Goal: Task Accomplishment & Management: Complete application form

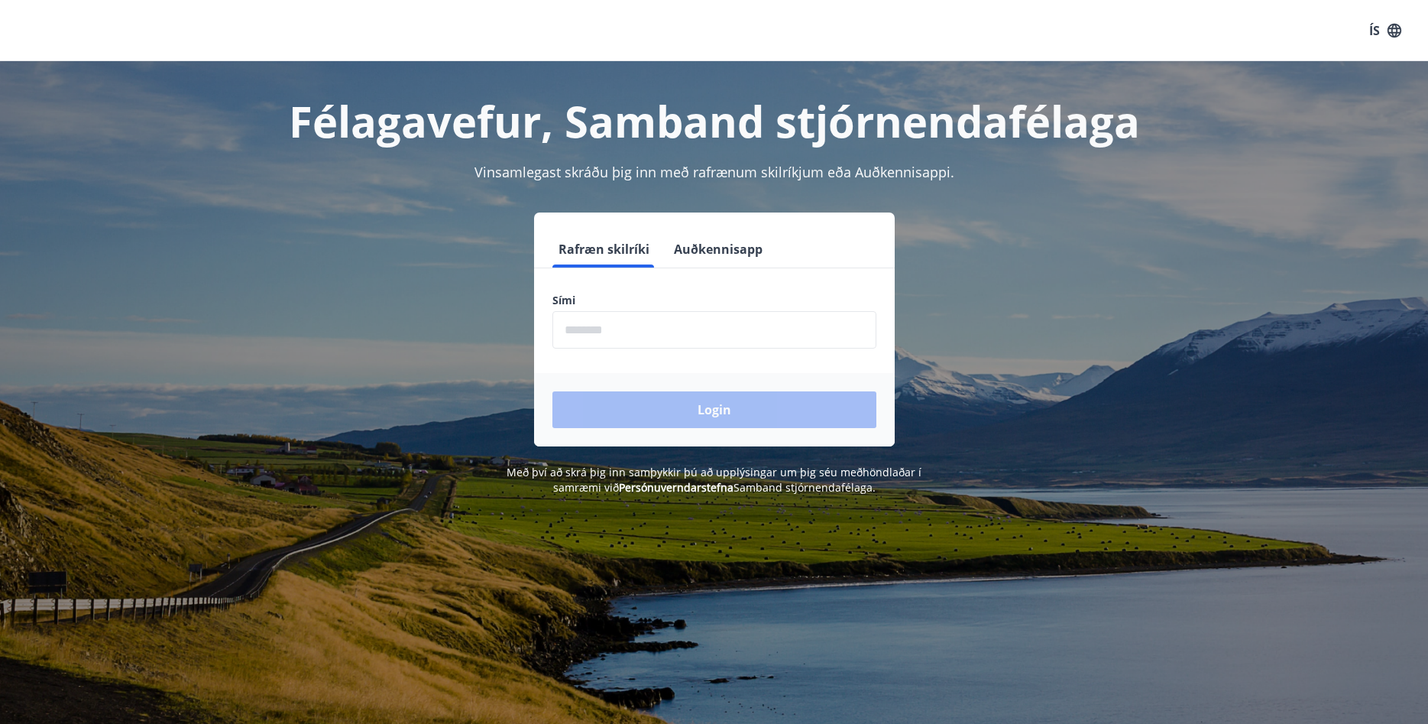
click at [614, 322] on input "phone" at bounding box center [715, 329] width 324 height 37
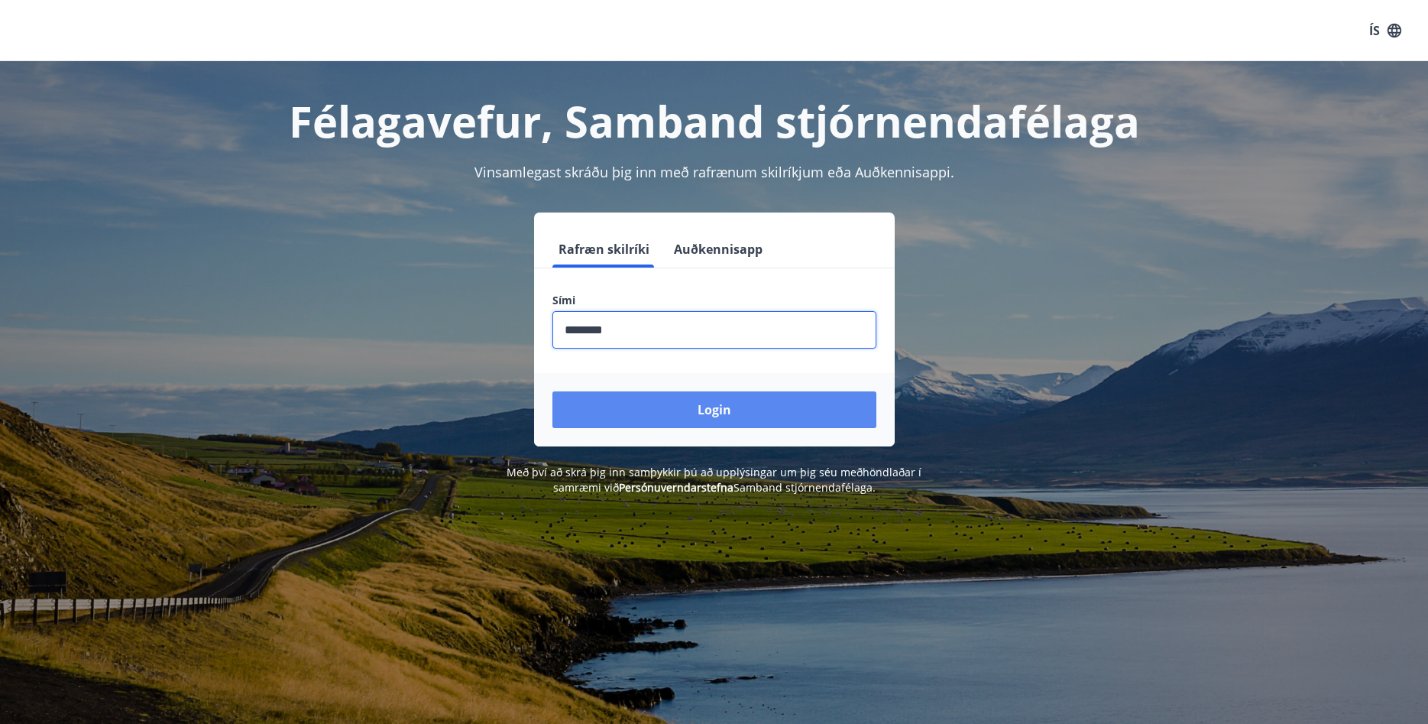
type input "********"
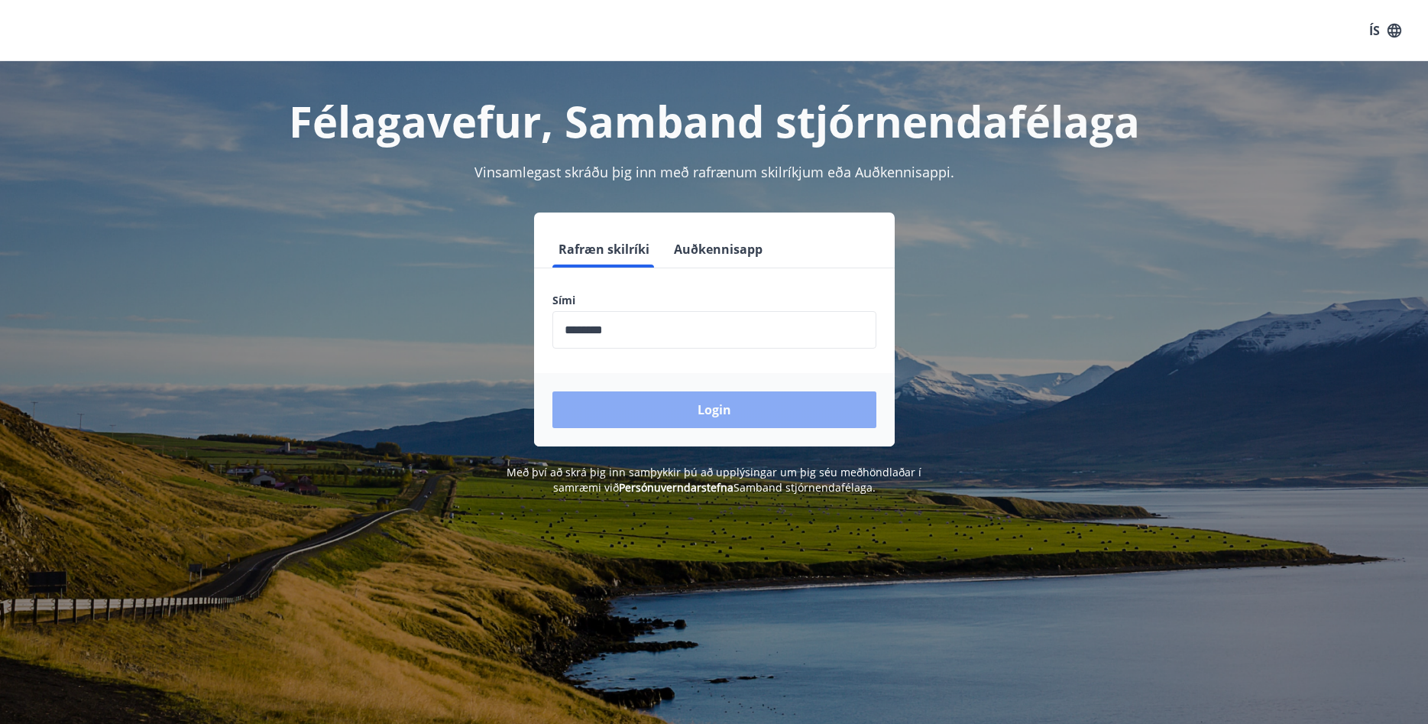
click at [725, 408] on button "Login" at bounding box center [715, 409] width 324 height 37
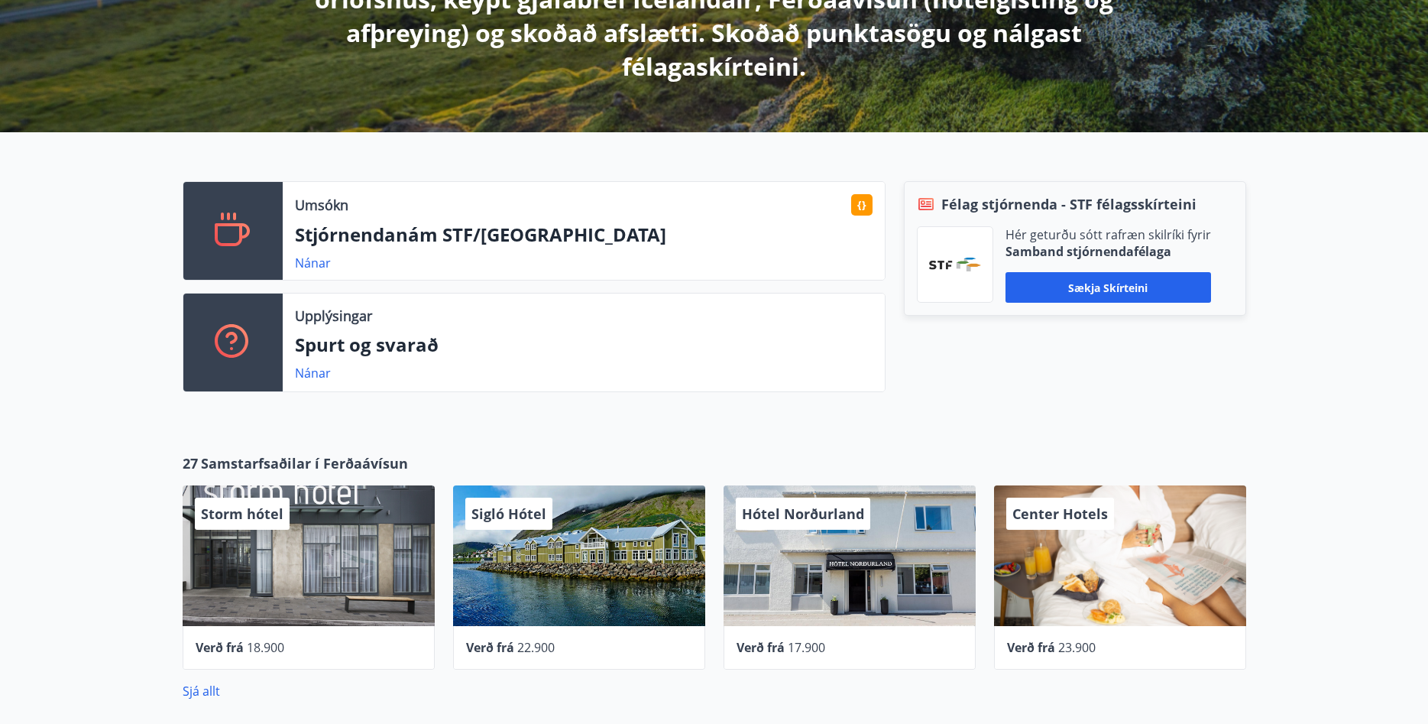
scroll to position [338, 0]
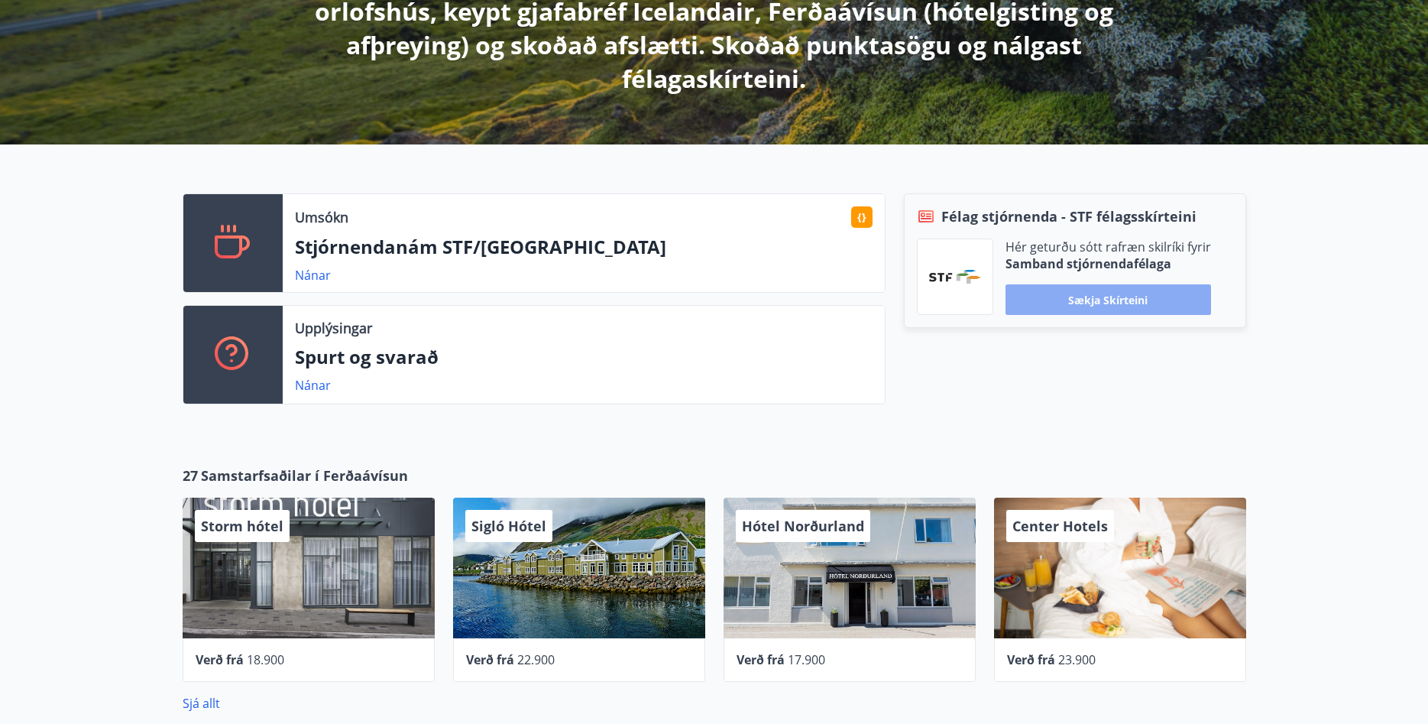
click at [1108, 298] on button "Sækja skírteini" at bounding box center [1109, 299] width 206 height 31
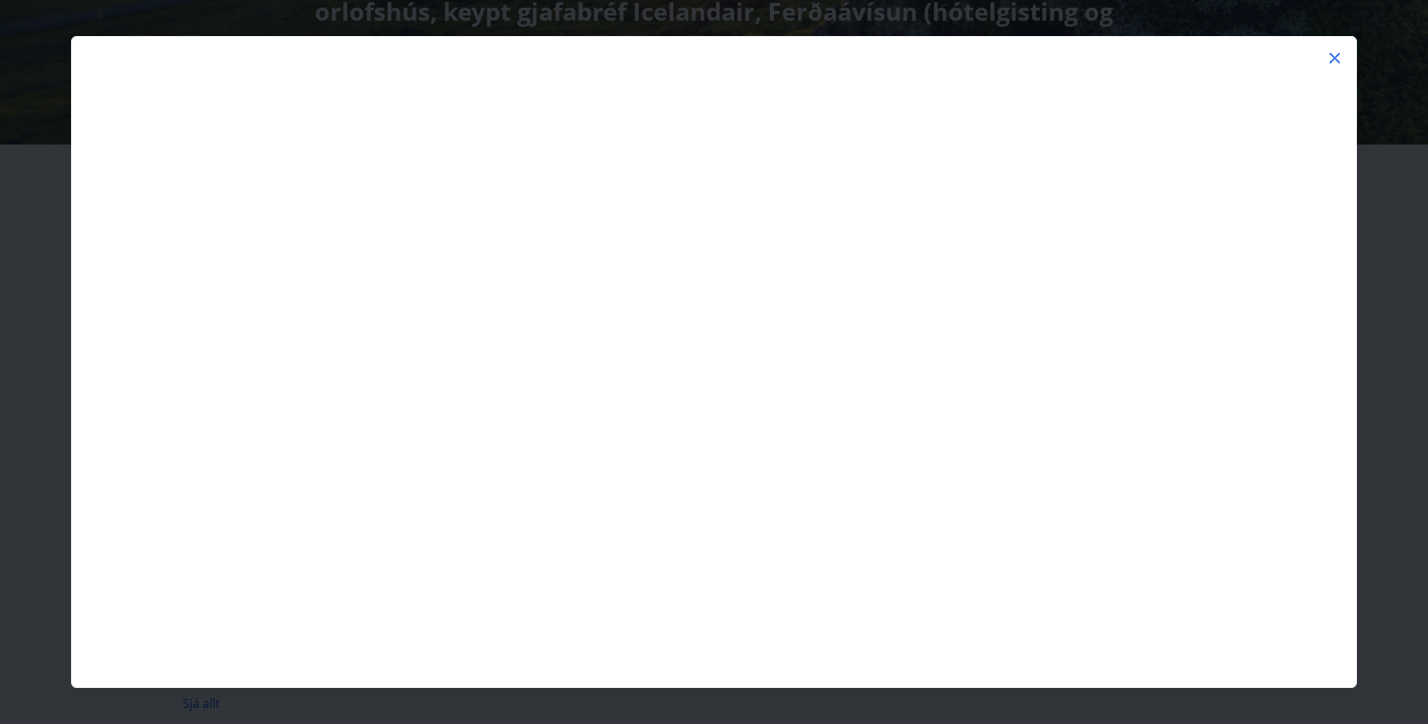
click at [1334, 57] on icon at bounding box center [1335, 58] width 11 height 11
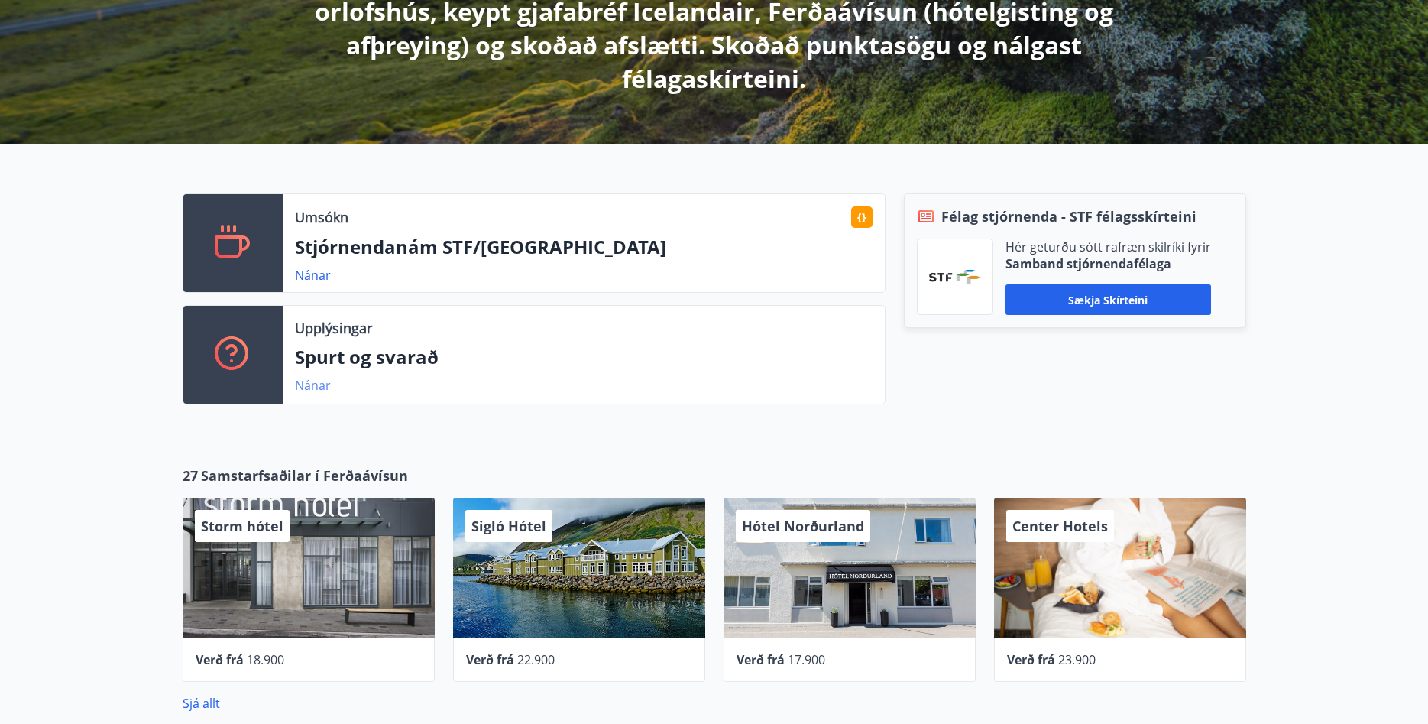
click at [309, 385] on link "Nánar" at bounding box center [313, 385] width 36 height 17
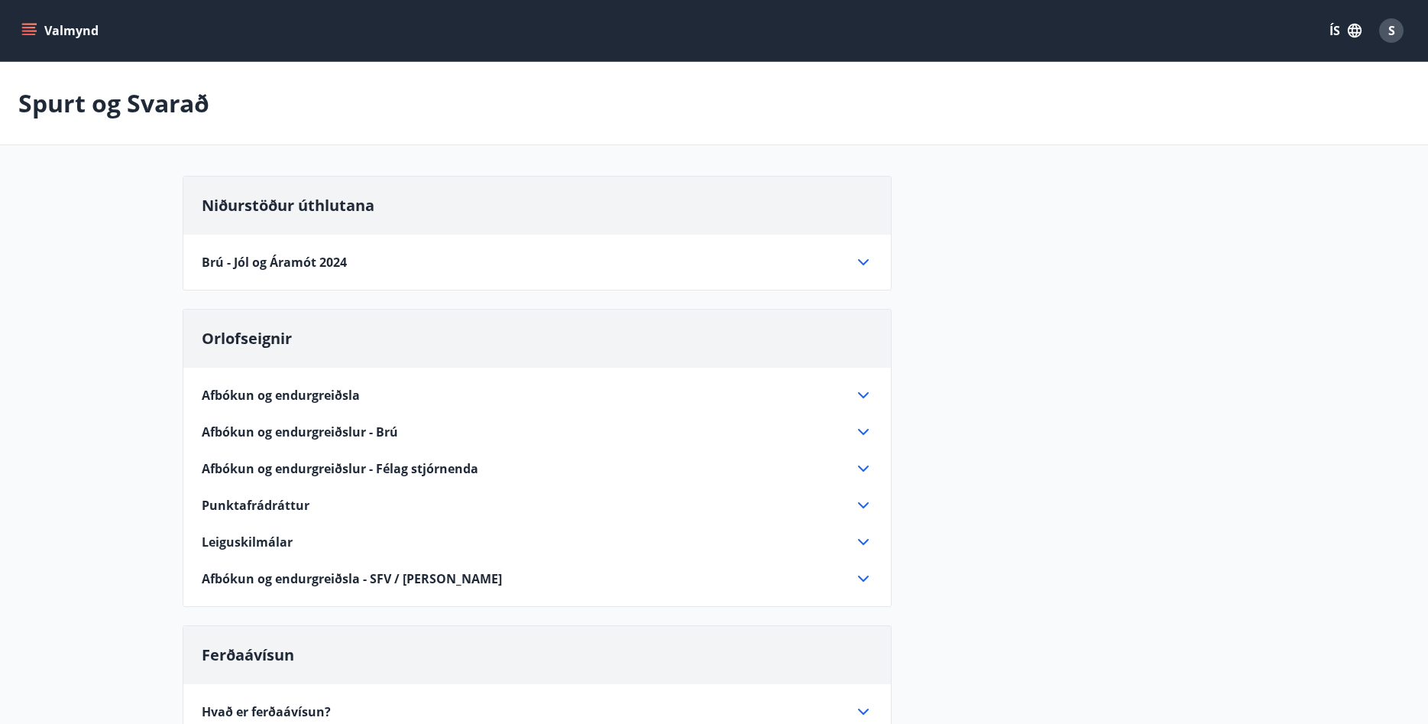
click at [31, 27] on icon "menu" at bounding box center [29, 28] width 14 height 2
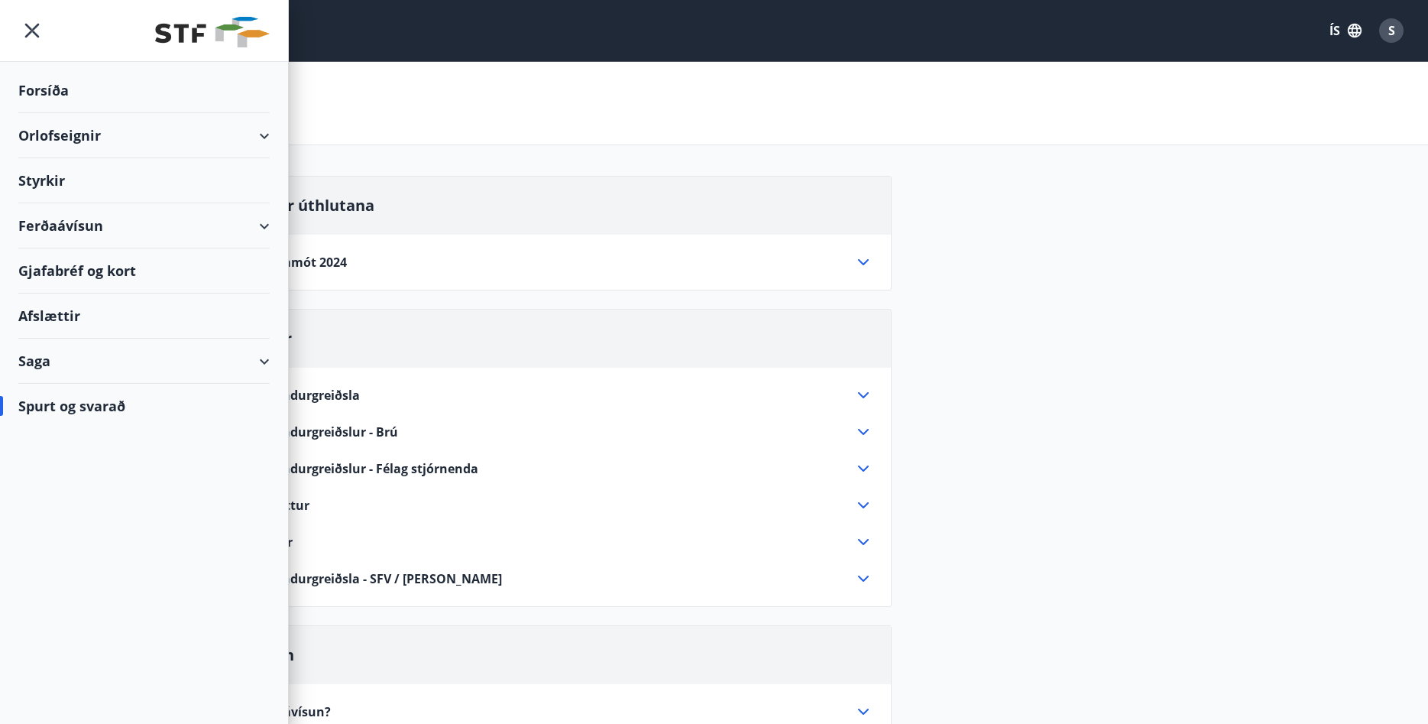
click at [34, 180] on div "Styrkir" at bounding box center [143, 180] width 251 height 45
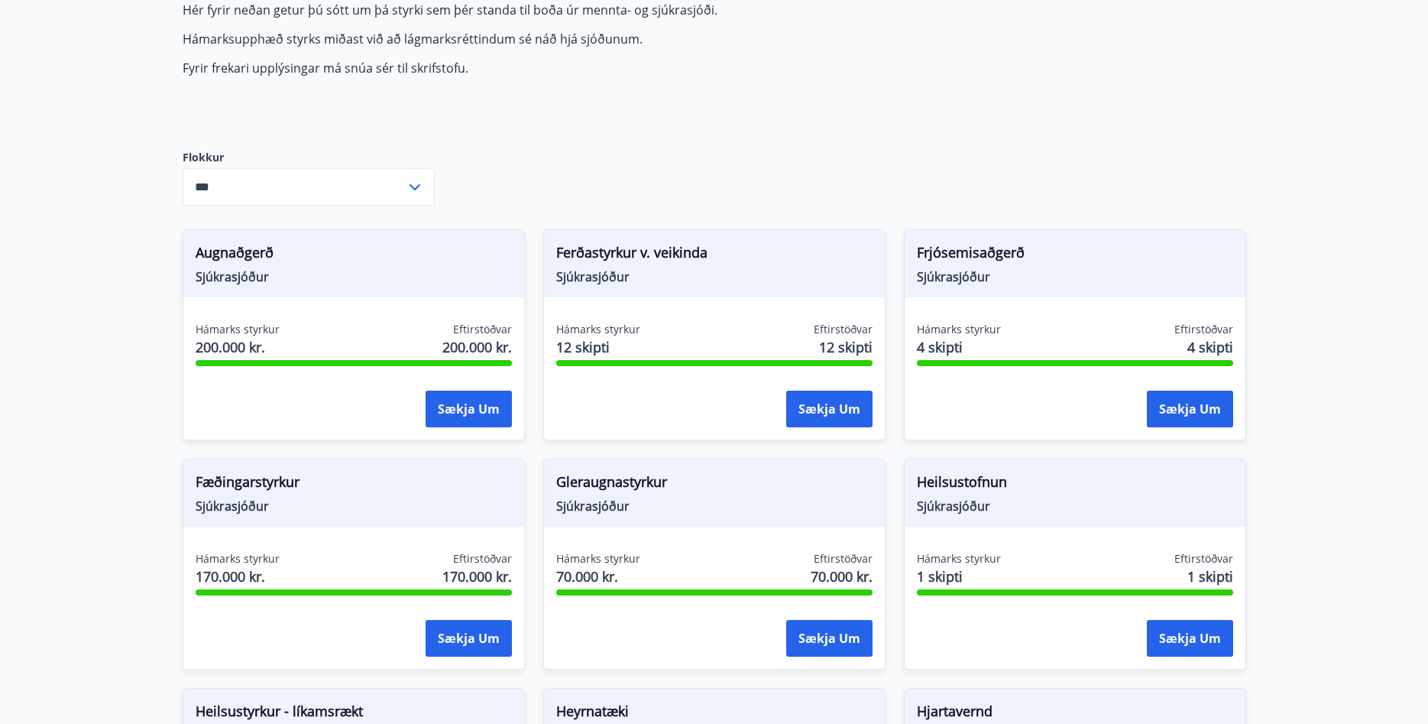
scroll to position [170, 0]
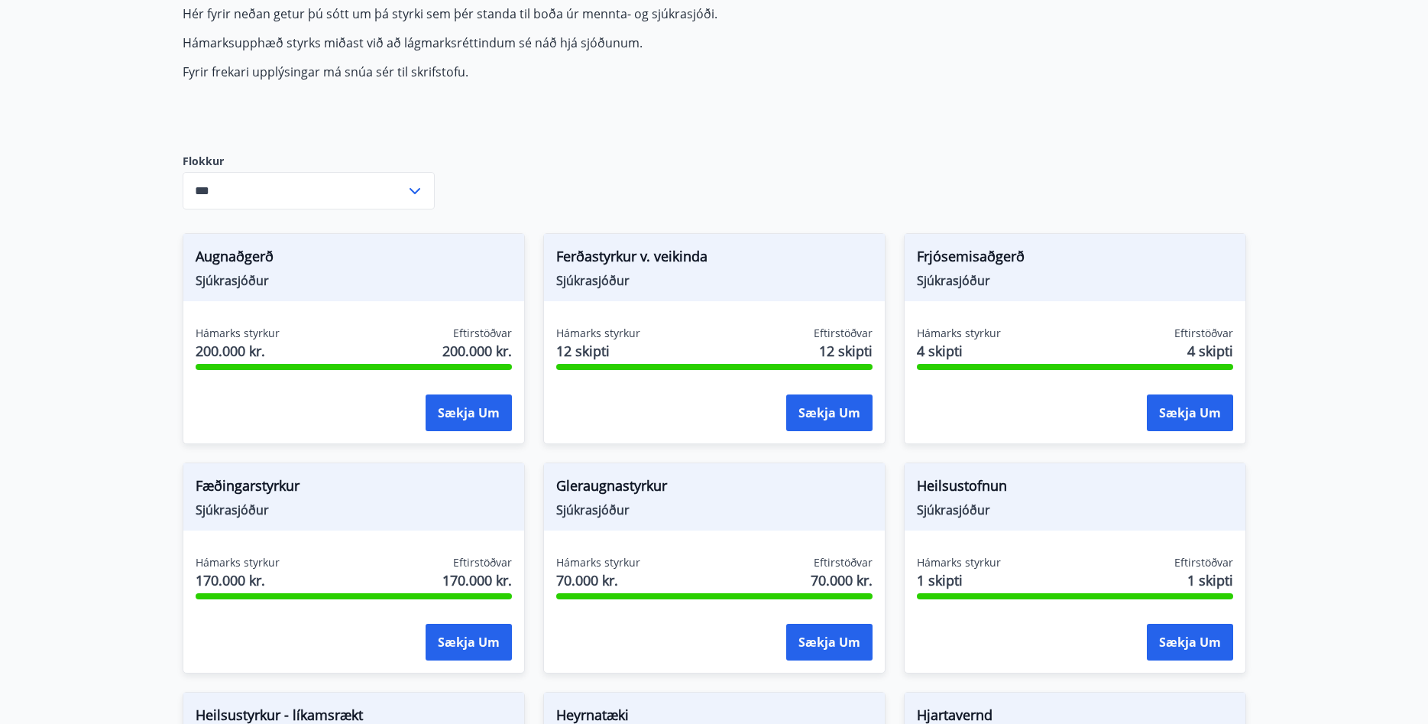
click at [413, 193] on icon at bounding box center [415, 191] width 18 height 18
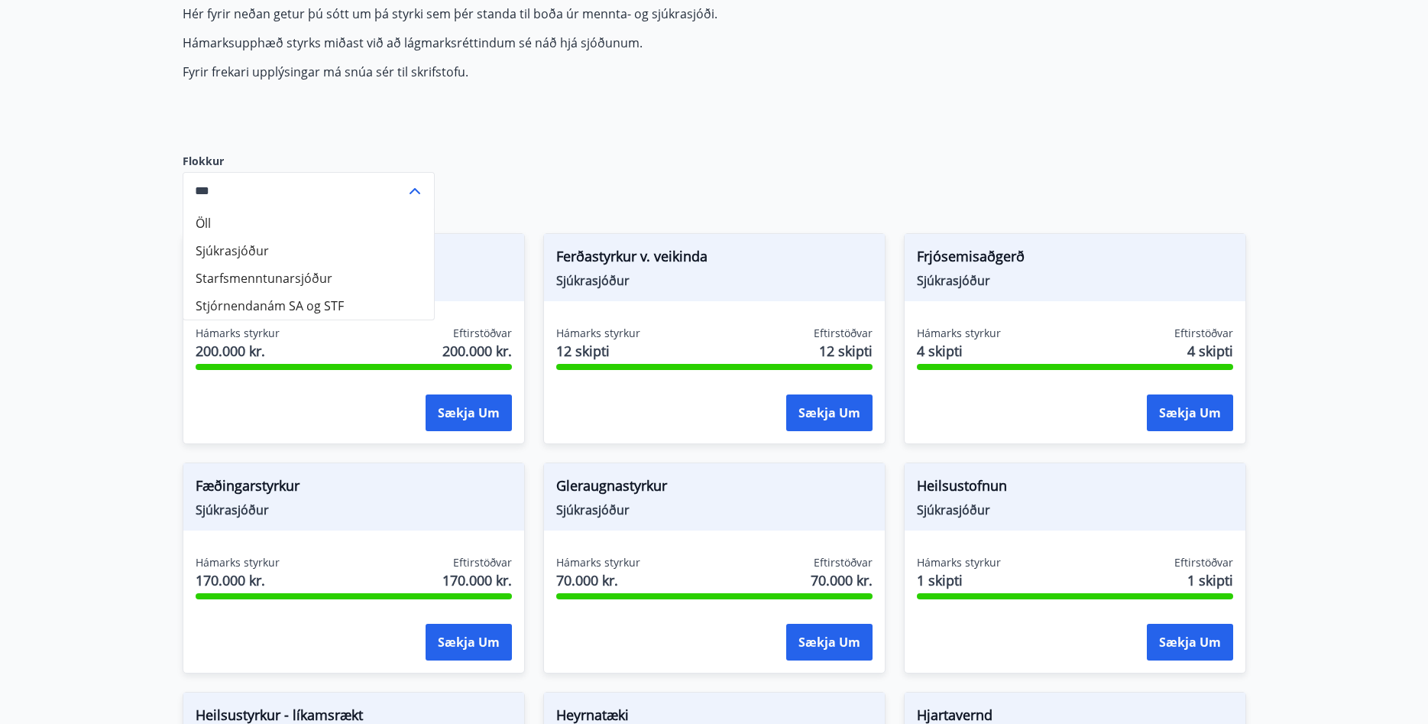
click at [245, 252] on li "Sjúkrasjóður" at bounding box center [308, 251] width 251 height 28
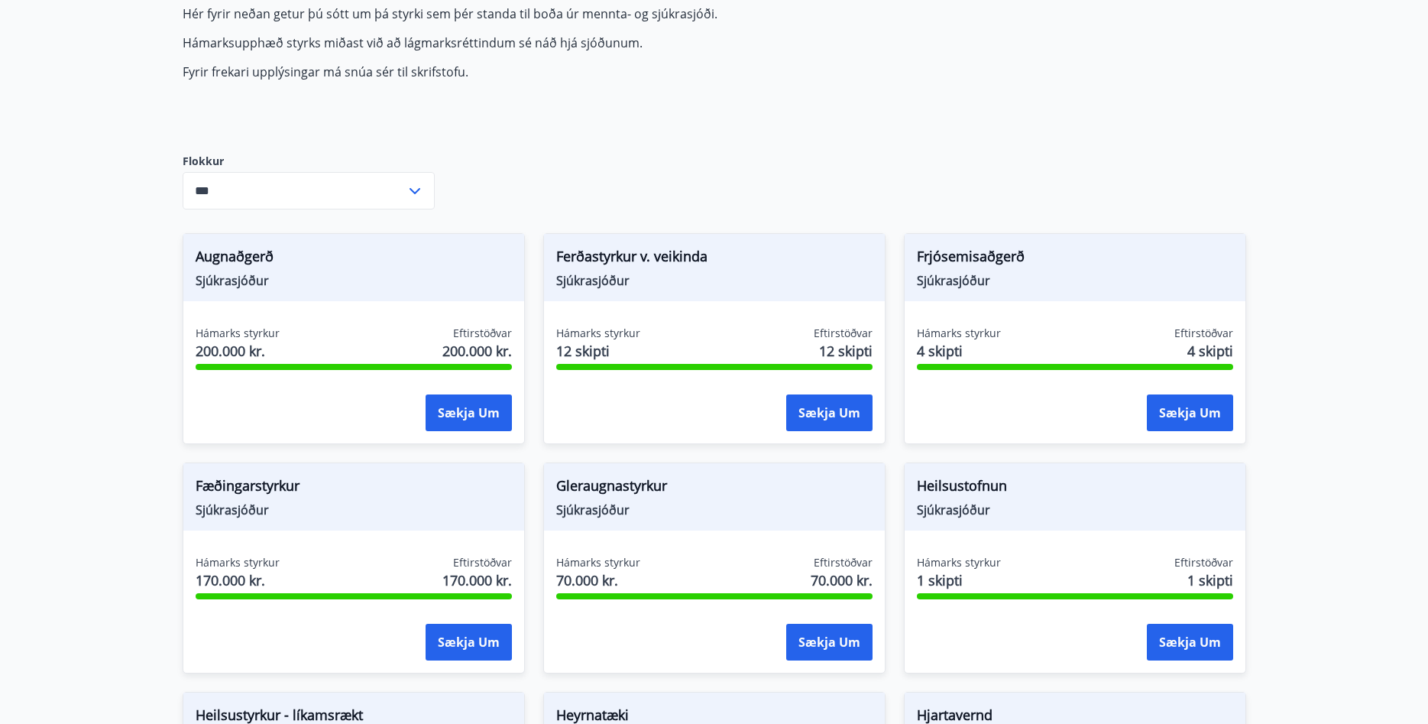
type input "**********"
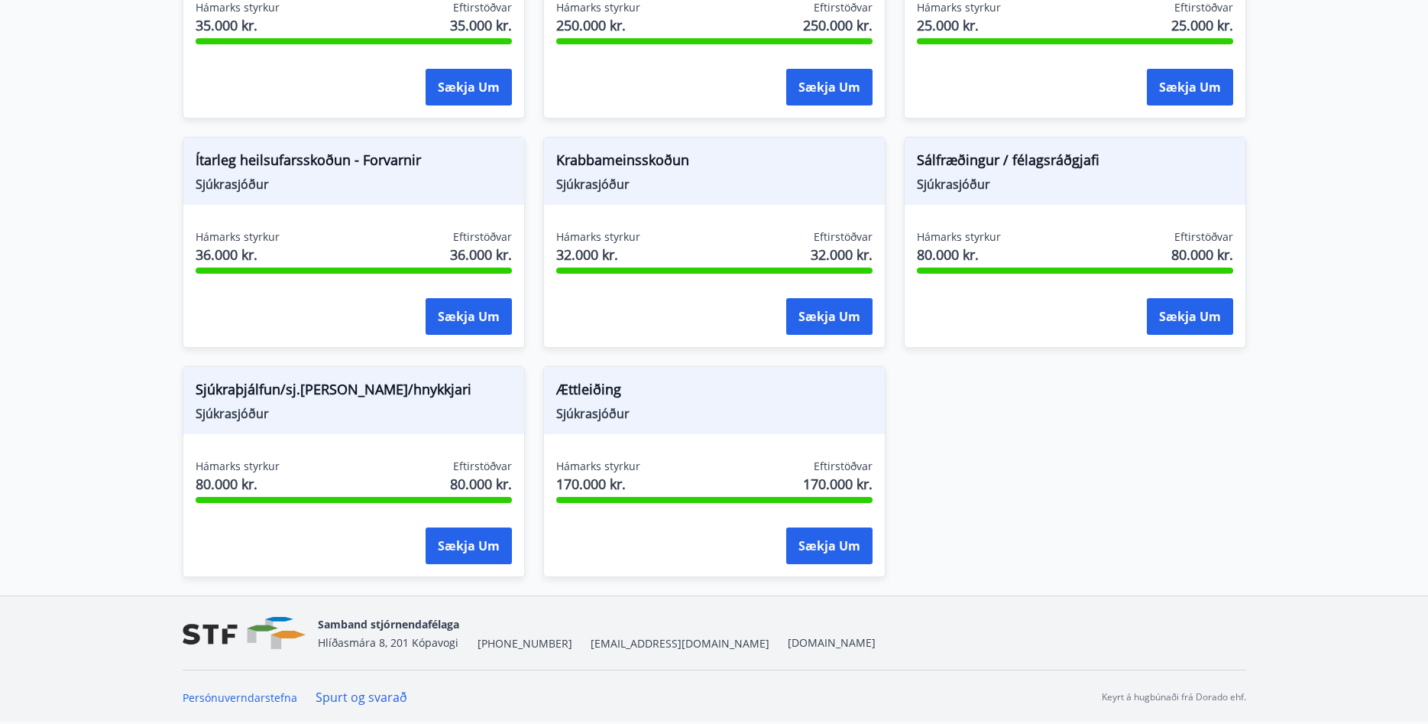
scroll to position [257, 0]
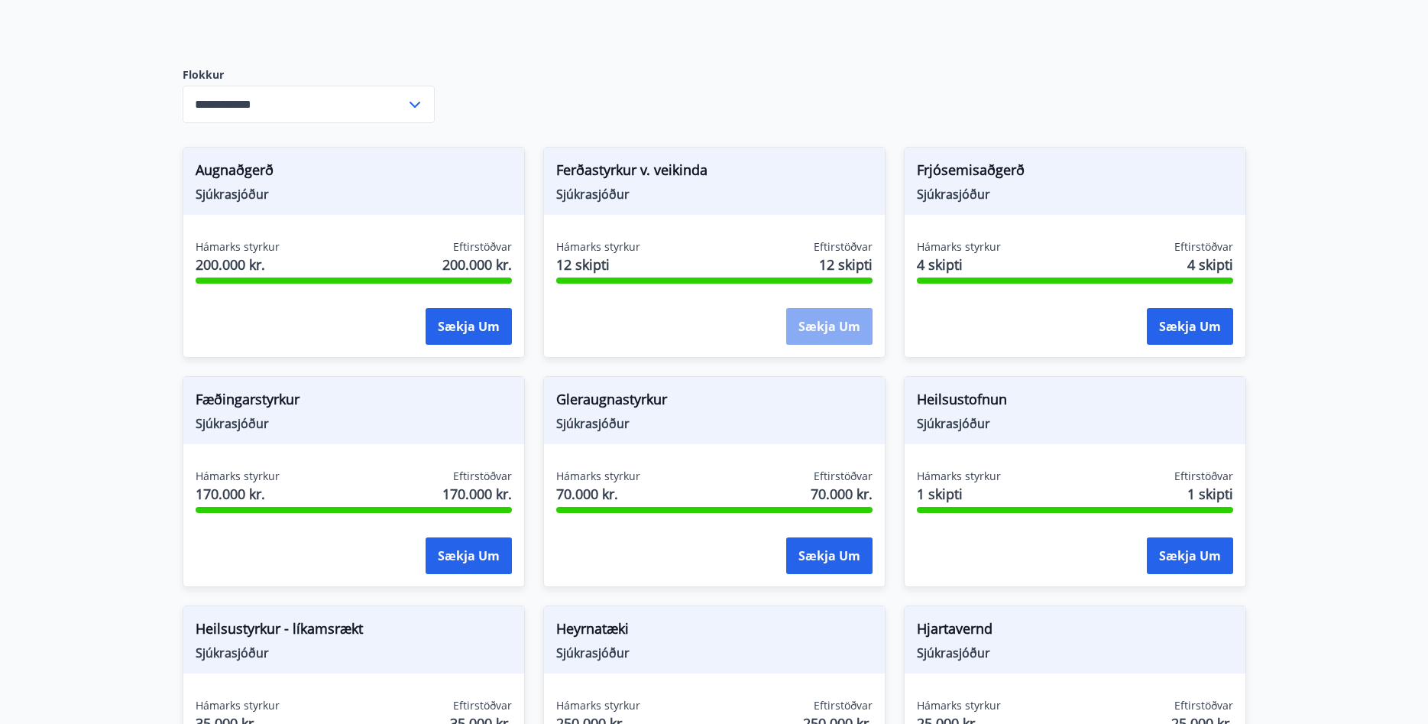
click at [828, 332] on button "Sækja um" at bounding box center [829, 326] width 86 height 37
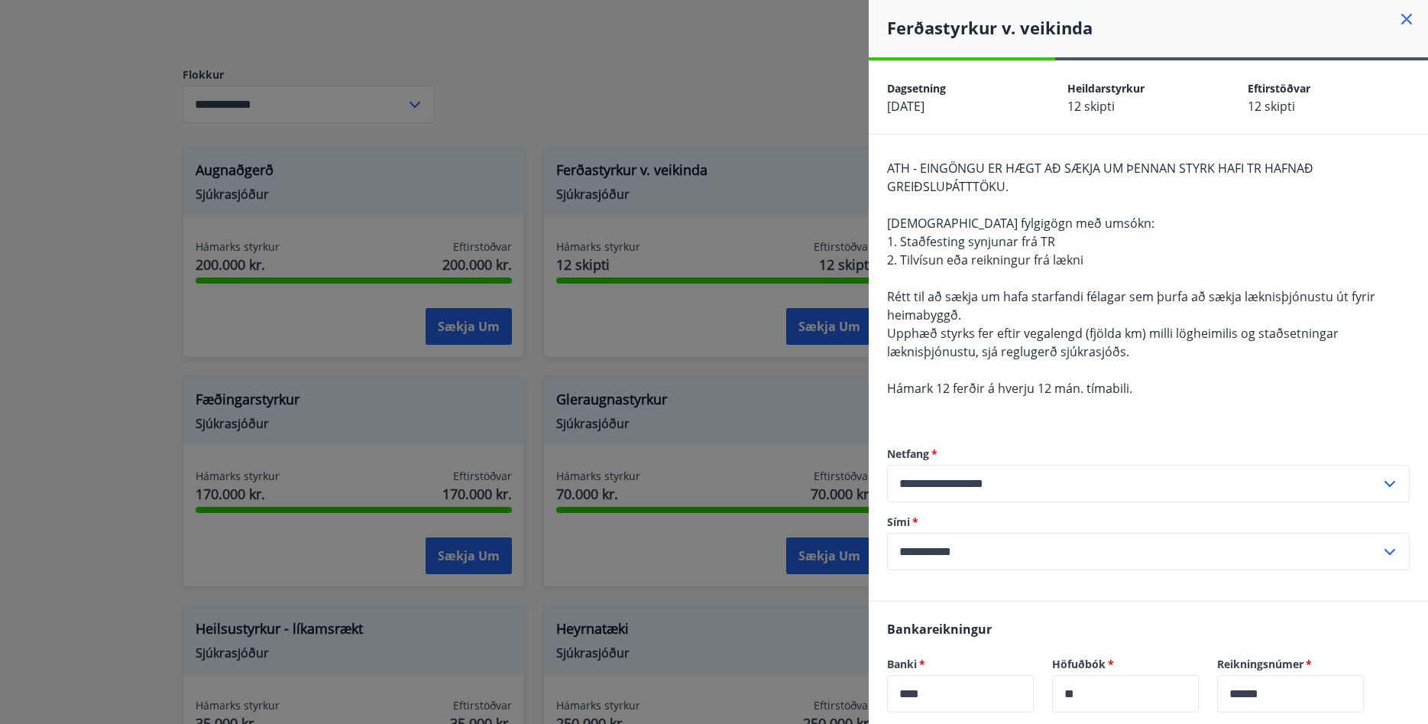
scroll to position [0, 0]
click at [1410, 21] on icon at bounding box center [1407, 21] width 18 height 18
